Goal: Task Accomplishment & Management: Complete application form

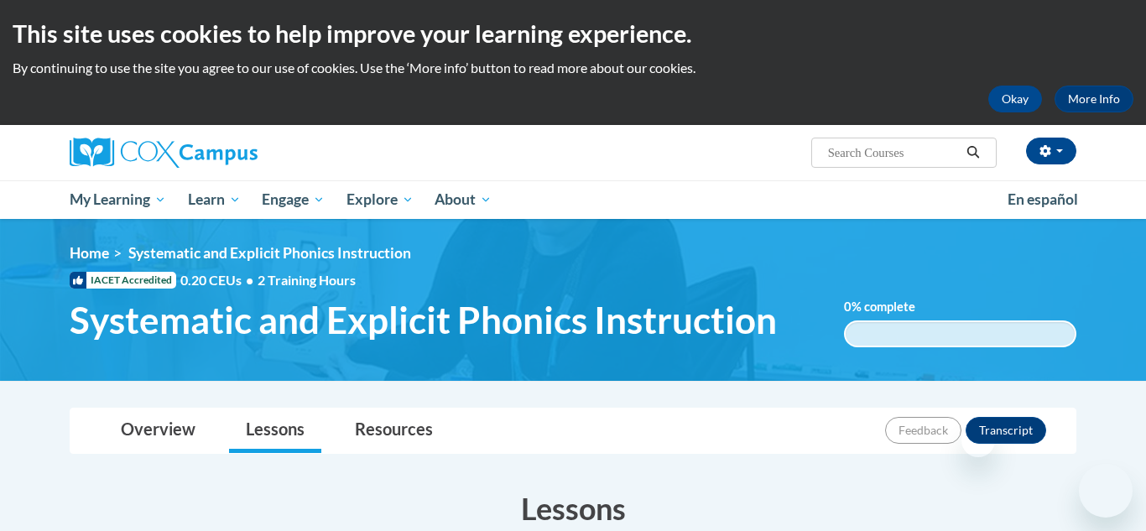
scroll to position [470, 0]
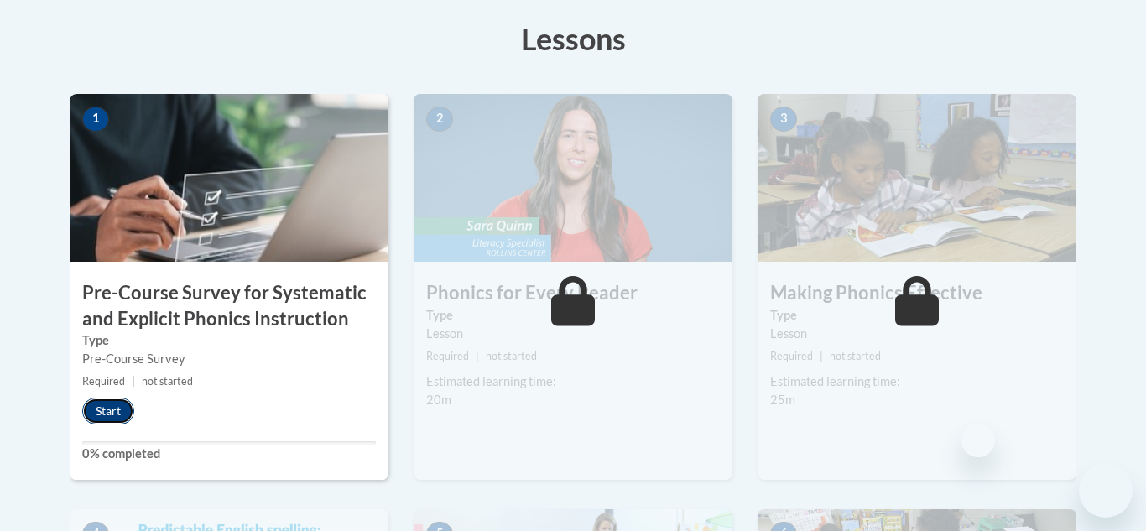
click at [118, 405] on button "Start" at bounding box center [108, 411] width 52 height 27
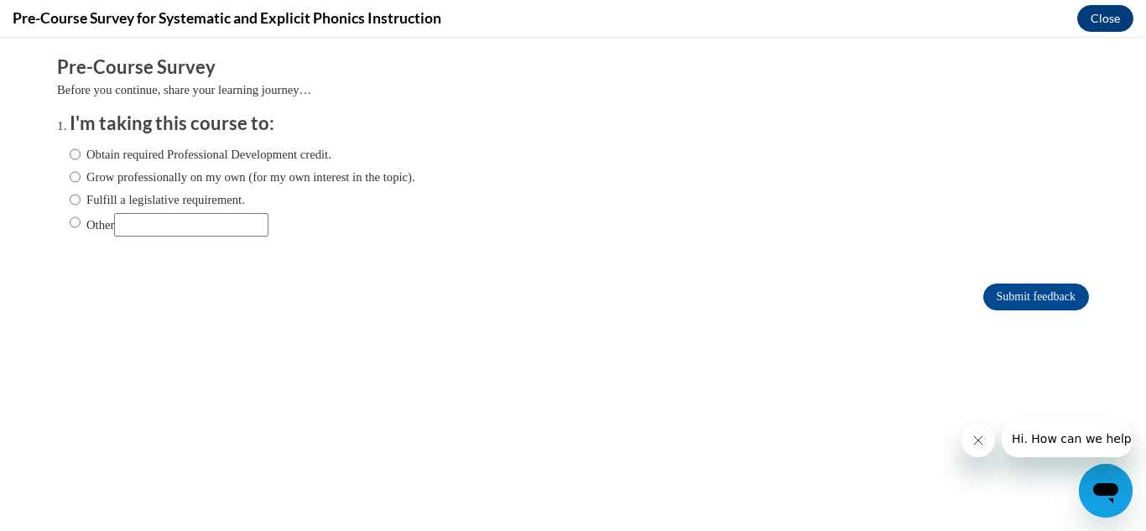
scroll to position [0, 0]
click at [75, 155] on input "Obtain required Professional Development credit." at bounding box center [75, 154] width 11 height 18
radio input "true"
click at [1039, 300] on input "Submit feedback" at bounding box center [1036, 297] width 106 height 27
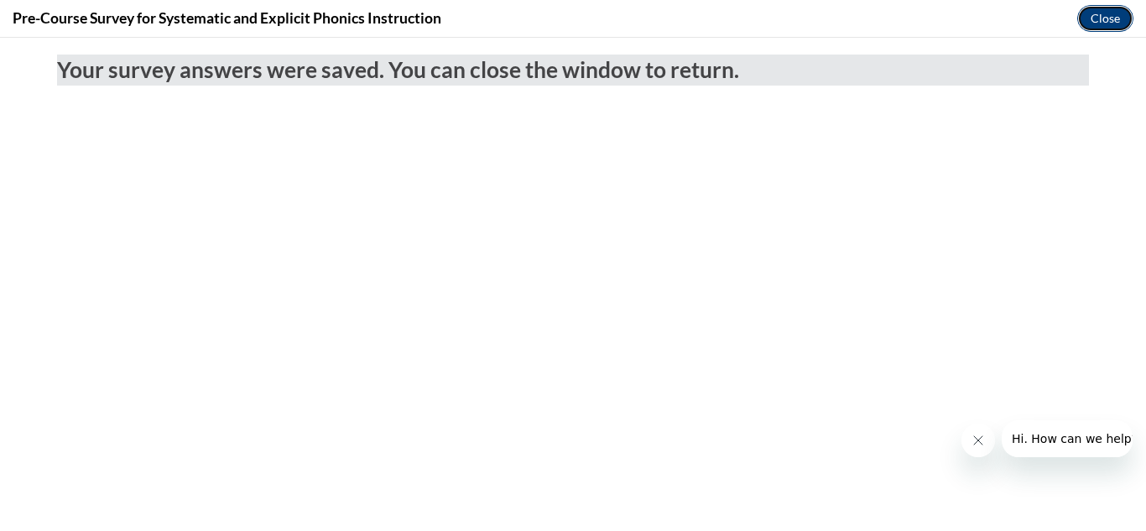
click at [1099, 18] on button "Close" at bounding box center [1105, 18] width 56 height 27
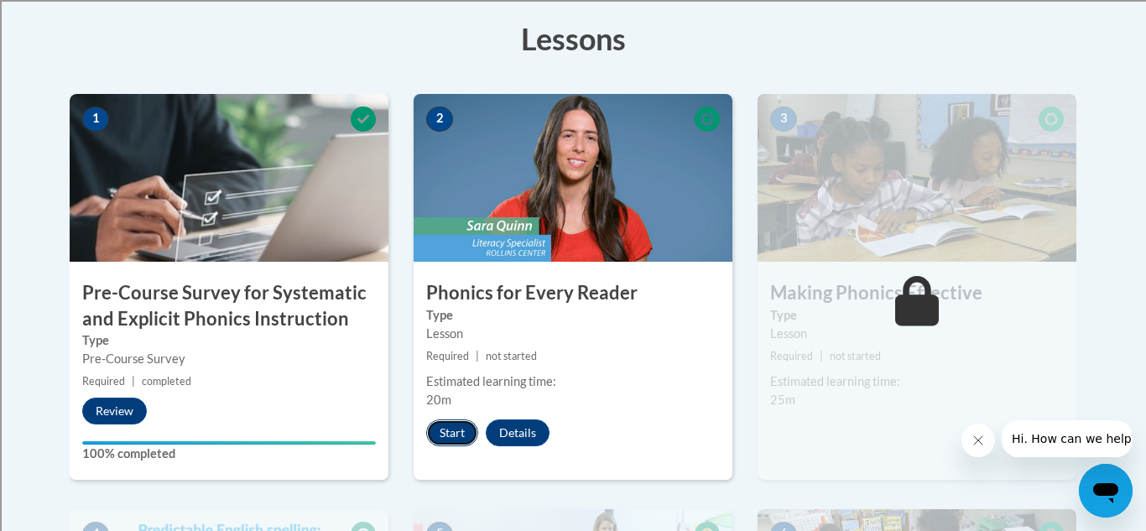
click at [456, 431] on button "Start" at bounding box center [452, 433] width 52 height 27
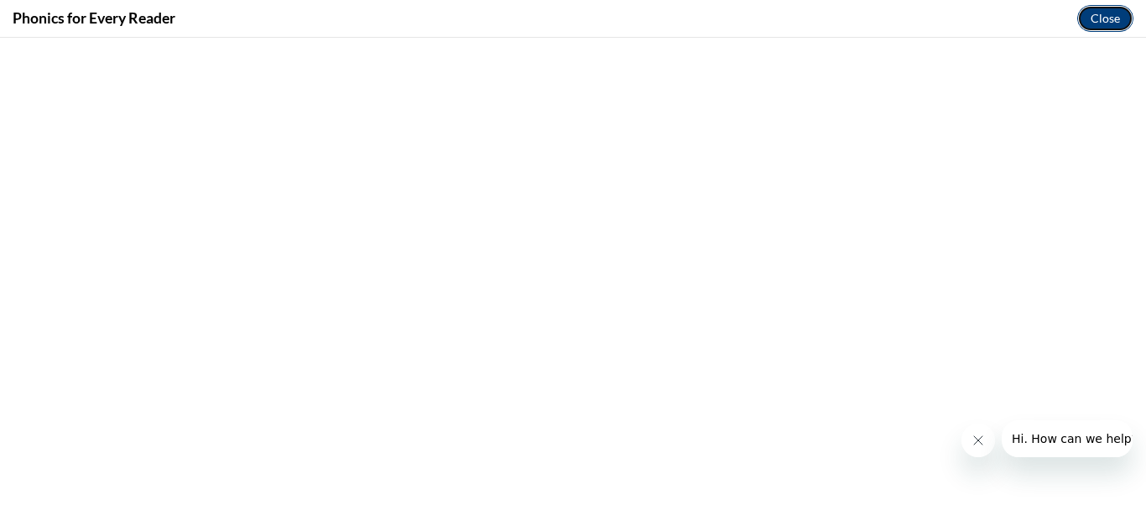
click at [1102, 22] on button "Close" at bounding box center [1105, 18] width 56 height 27
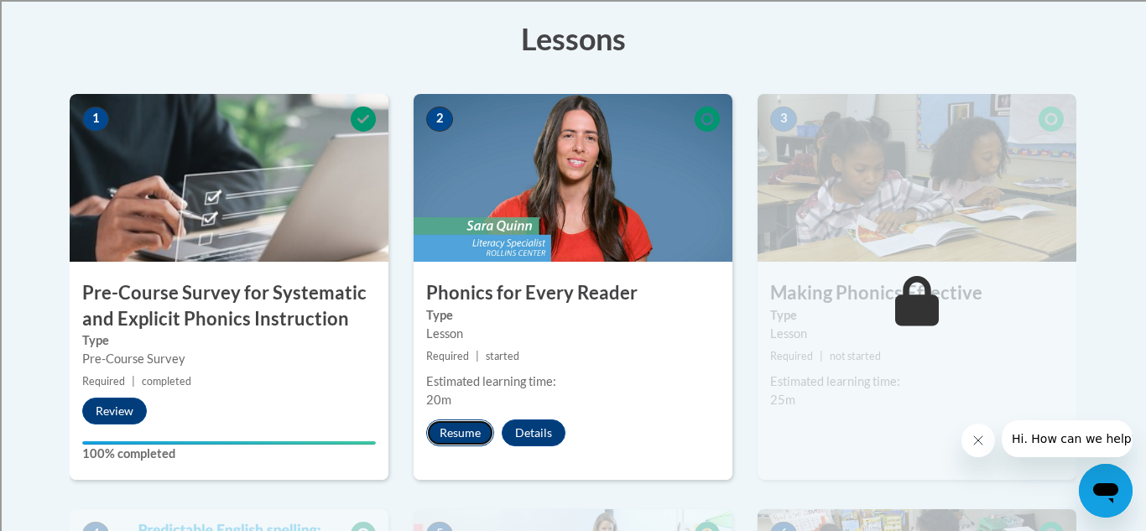
click at [466, 440] on button "Resume" at bounding box center [460, 433] width 68 height 27
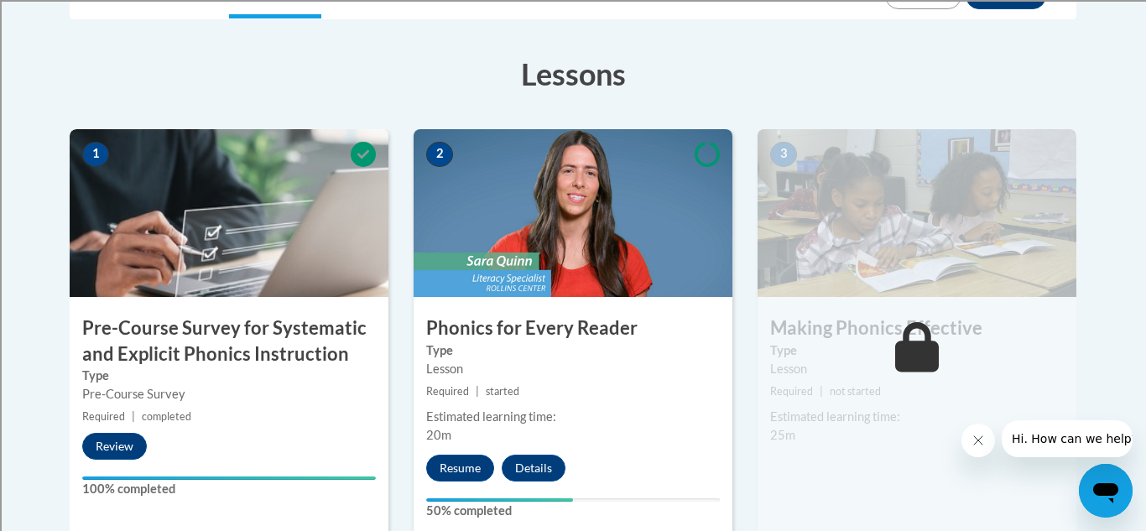
scroll to position [436, 0]
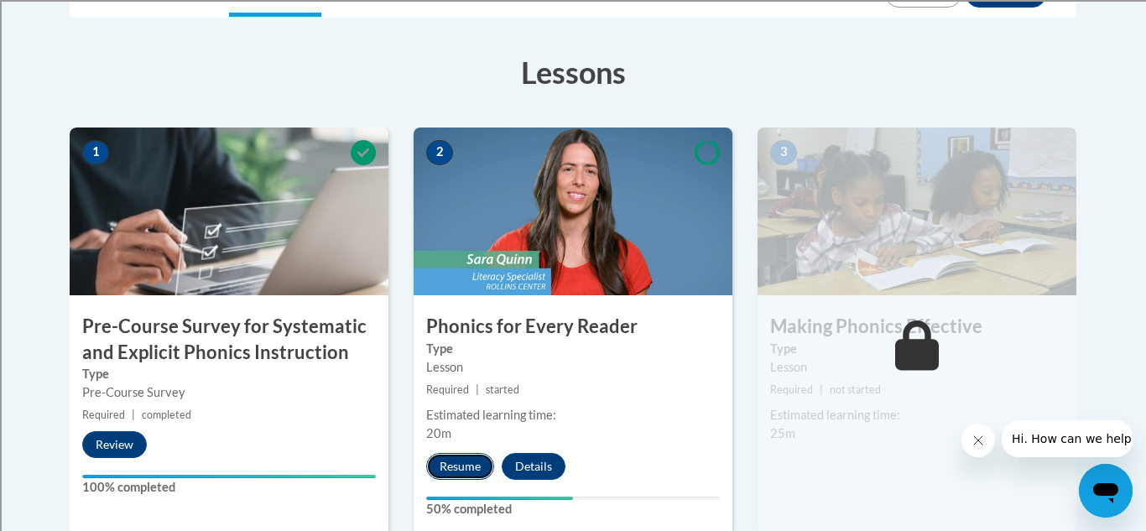
click at [442, 471] on button "Resume" at bounding box center [460, 466] width 68 height 27
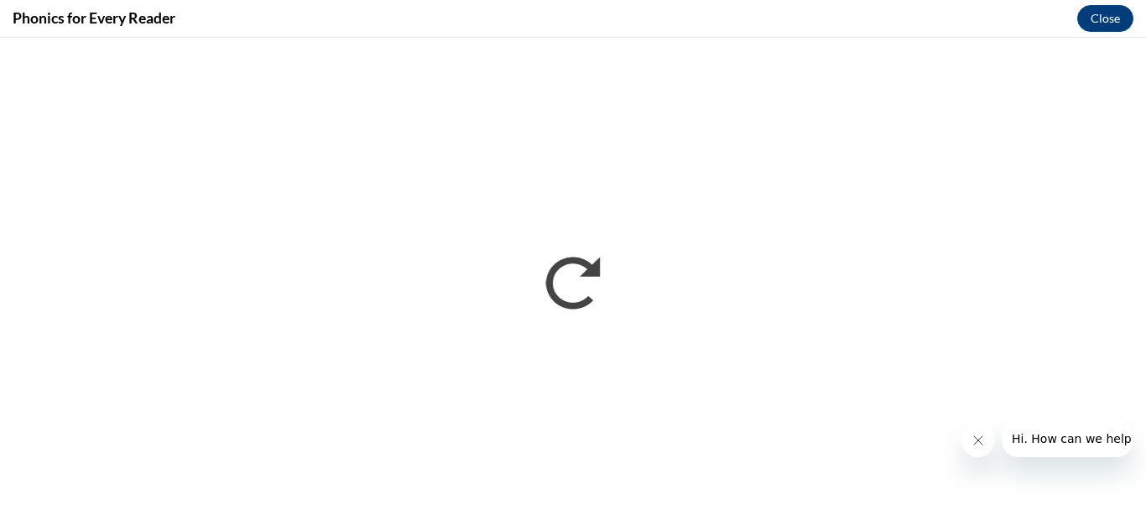
scroll to position [0, 0]
